Goal: Check status

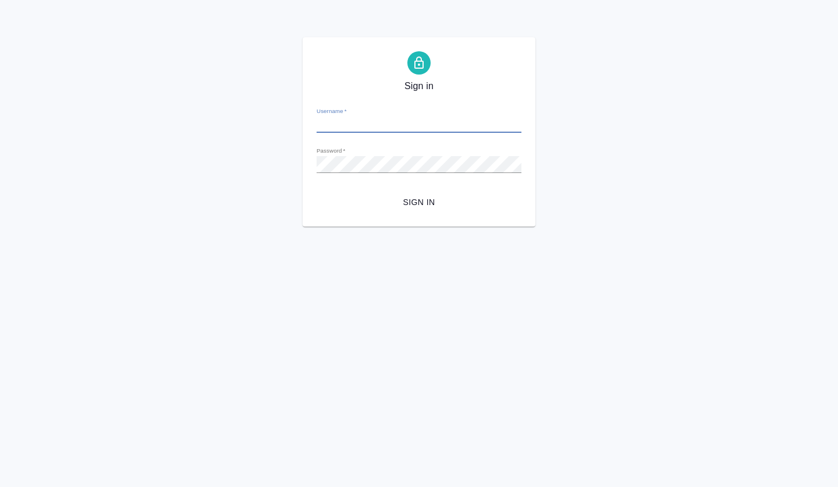
type input "[PERSON_NAME][EMAIL_ADDRESS][DOMAIN_NAME]"
click at [437, 201] on span "Sign in" at bounding box center [419, 202] width 186 height 15
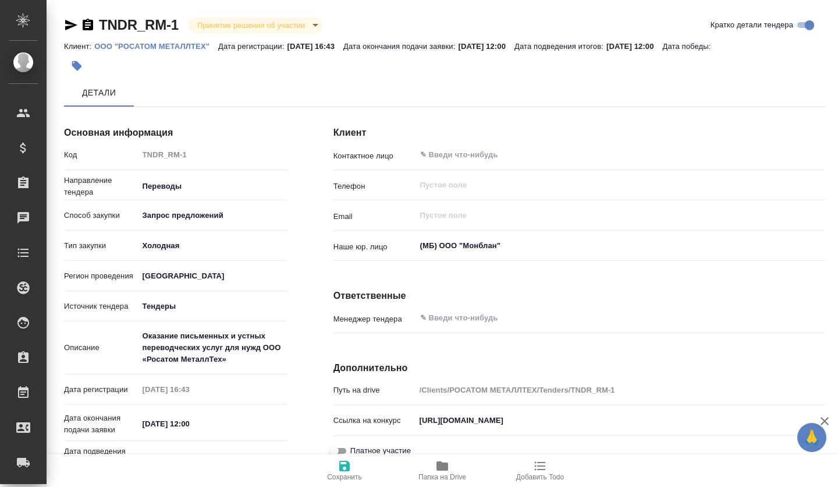
type textarea "x"
drag, startPoint x: 418, startPoint y: 420, endPoint x: 838, endPoint y: 464, distance: 422.0
click at [825, 464] on div "Основная информация Код TNDR_RM-1 Направление тендера Переводы translations Спо…" at bounding box center [444, 378] width 761 height 544
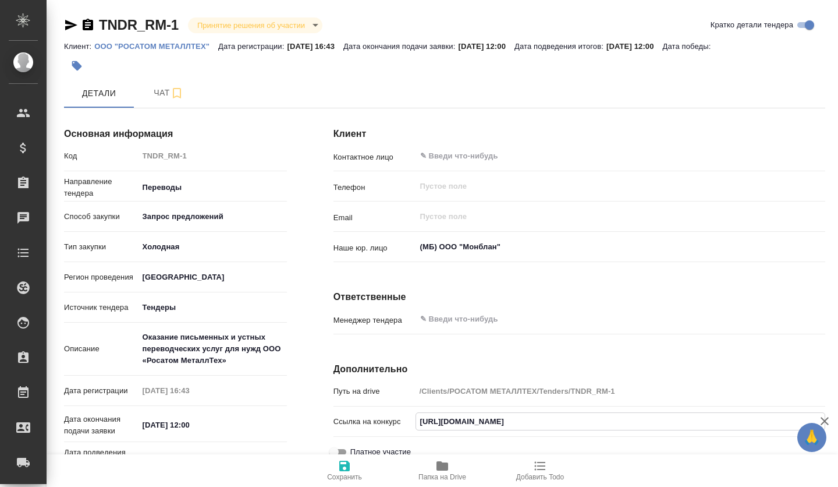
scroll to position [0, 72]
drag, startPoint x: 419, startPoint y: 425, endPoint x: 832, endPoint y: 434, distance: 413.4
click at [835, 434] on div "Клиент Контактное лицо ​ Телефон ​ Email ​ Наше юр. лицо (МБ) ООО "Монблан" ​ О…" at bounding box center [579, 359] width 538 height 530
